Goal: Browse casually

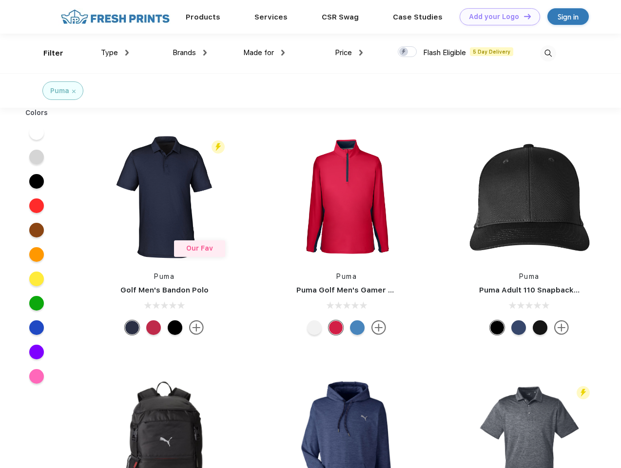
click at [496, 17] on link "Add your Logo Design Tool" at bounding box center [500, 16] width 80 height 17
click at [0, 0] on div "Design Tool" at bounding box center [0, 0] width 0 height 0
click at [523, 16] on link "Add your Logo Design Tool" at bounding box center [500, 16] width 80 height 17
click at [47, 53] on div "Filter" at bounding box center [53, 53] width 20 height 11
click at [115, 53] on span "Type" at bounding box center [109, 52] width 17 height 9
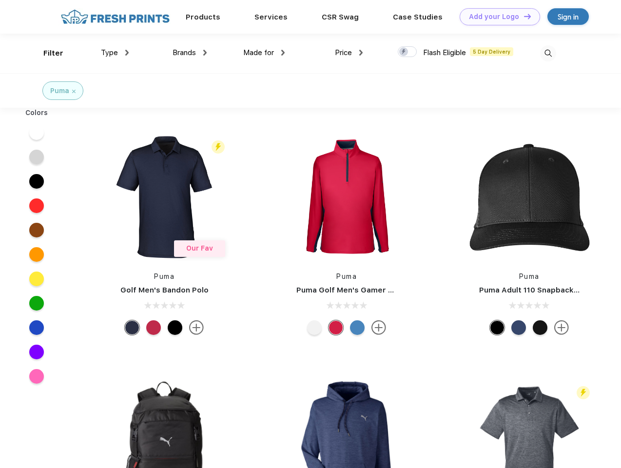
click at [190, 53] on span "Brands" at bounding box center [184, 52] width 23 height 9
click at [264, 53] on span "Made for" at bounding box center [258, 52] width 31 height 9
click at [349, 53] on span "Price" at bounding box center [343, 52] width 17 height 9
click at [407, 52] on div at bounding box center [407, 51] width 19 height 11
click at [404, 52] on input "checkbox" at bounding box center [401, 49] width 6 height 6
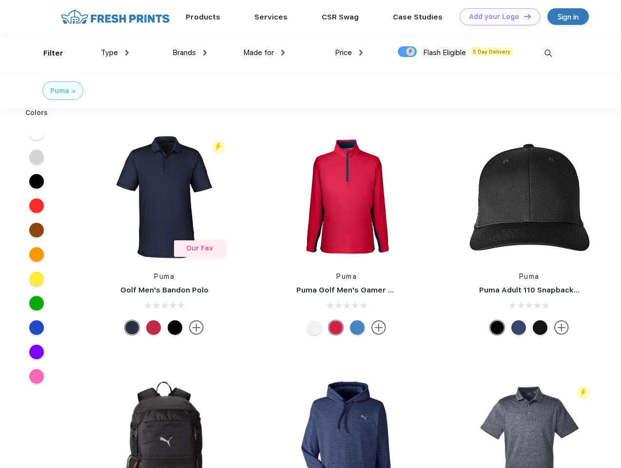
click at [548, 53] on img at bounding box center [548, 53] width 16 height 16
